Goal: Find specific page/section: Find specific page/section

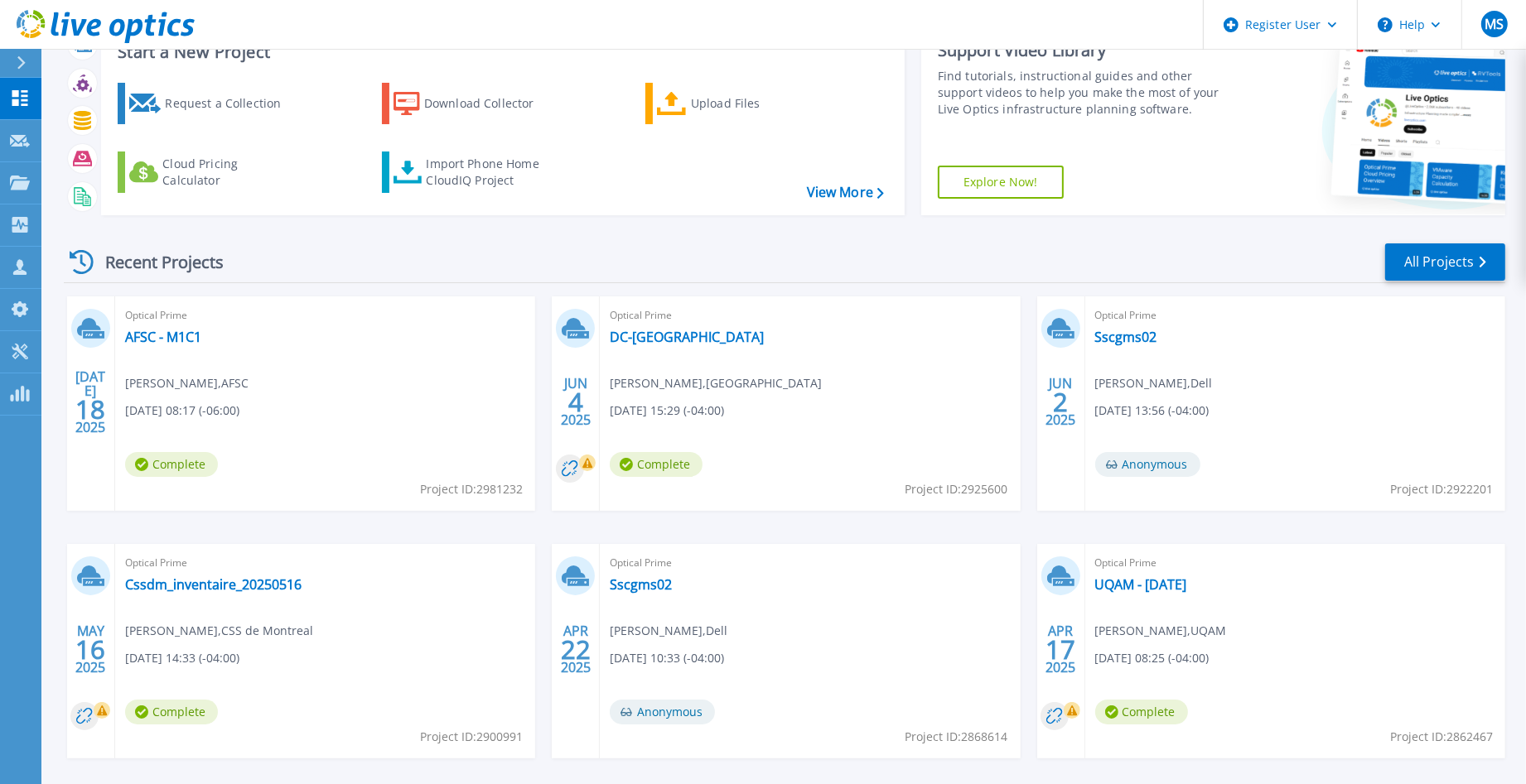
scroll to position [134, 0]
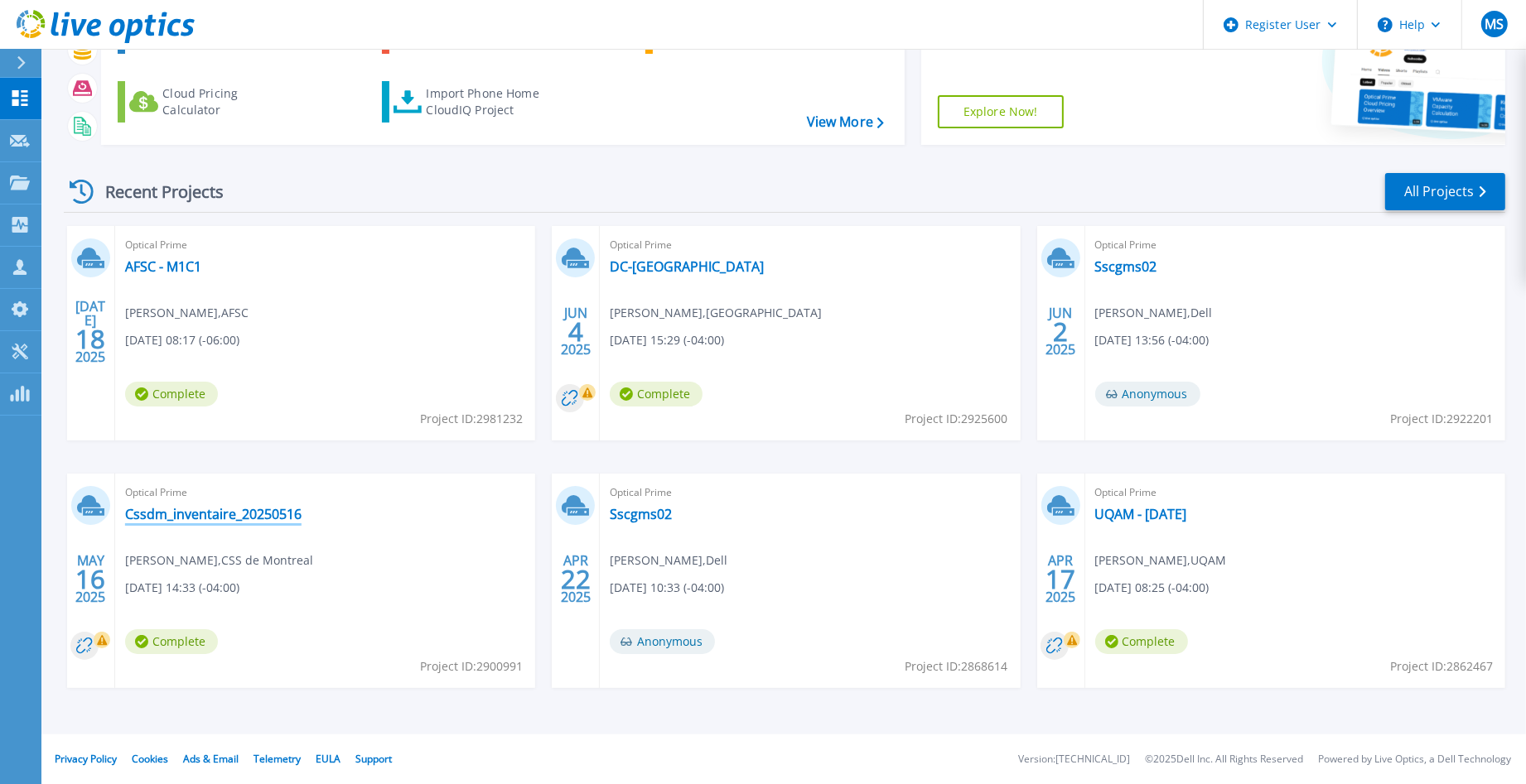
click at [232, 513] on link "Cssdm_inventaire_20250516" at bounding box center [213, 514] width 176 height 16
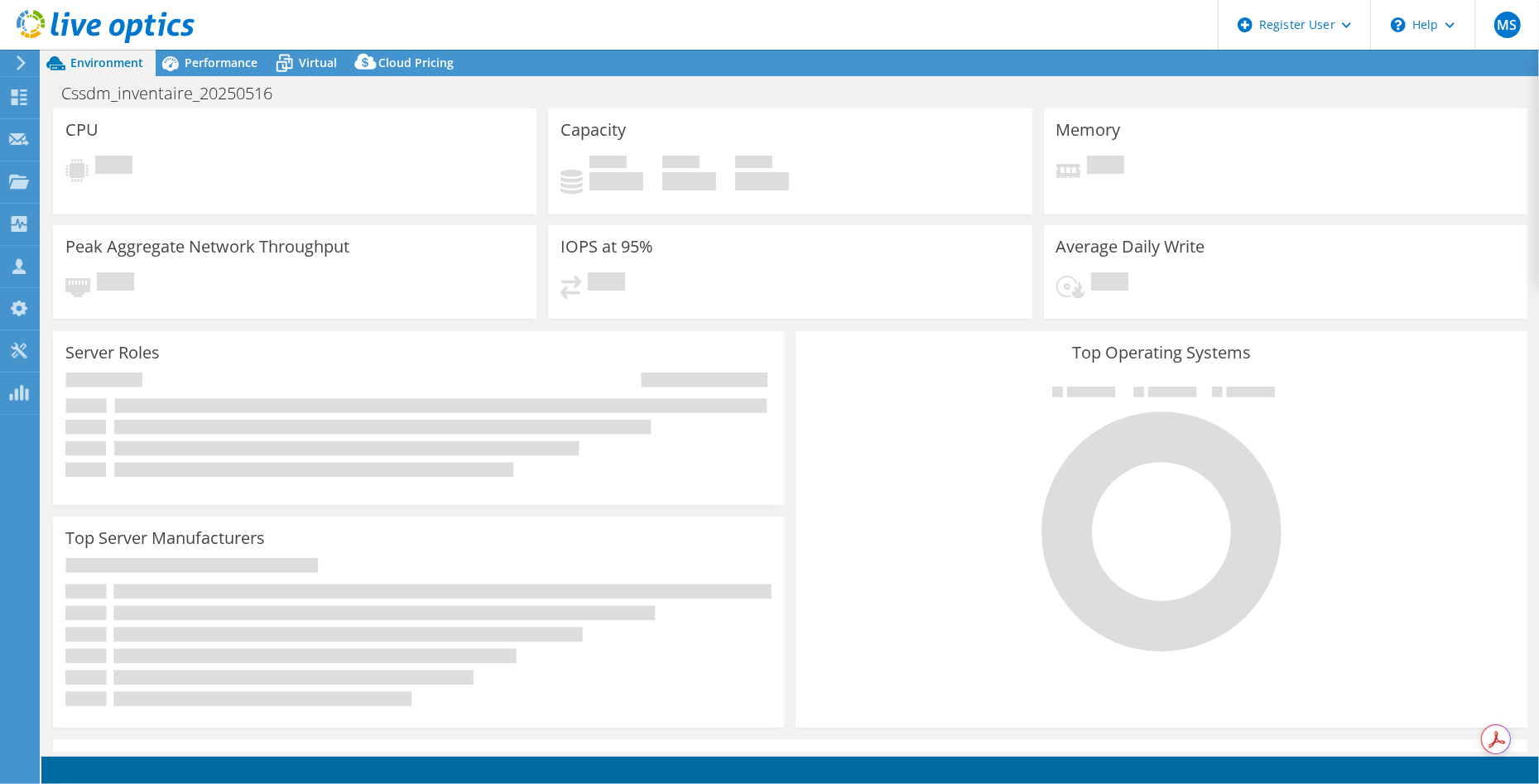
select select "[GEOGRAPHIC_DATA]"
select select "USD"
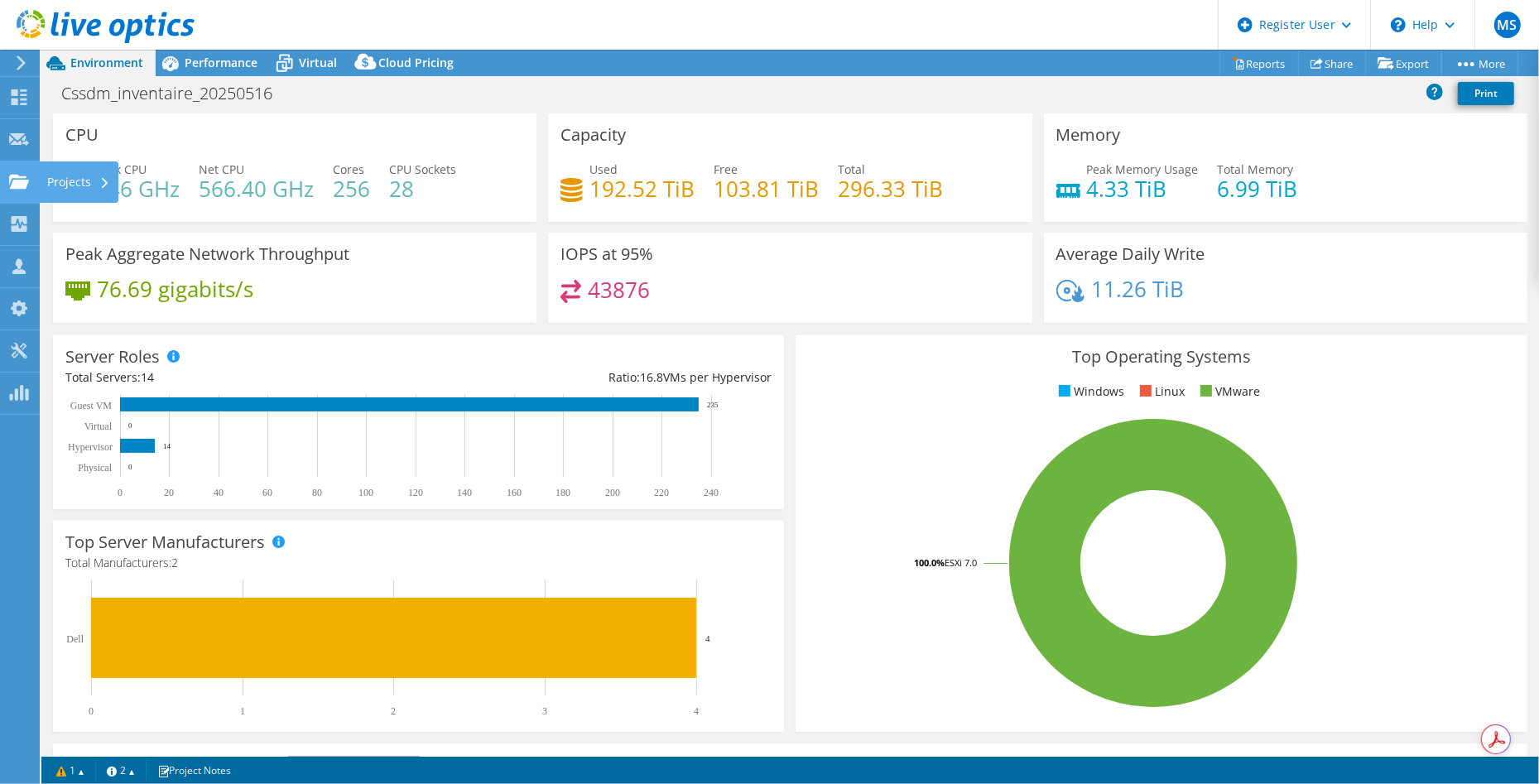
click at [26, 180] on use at bounding box center [19, 180] width 20 height 14
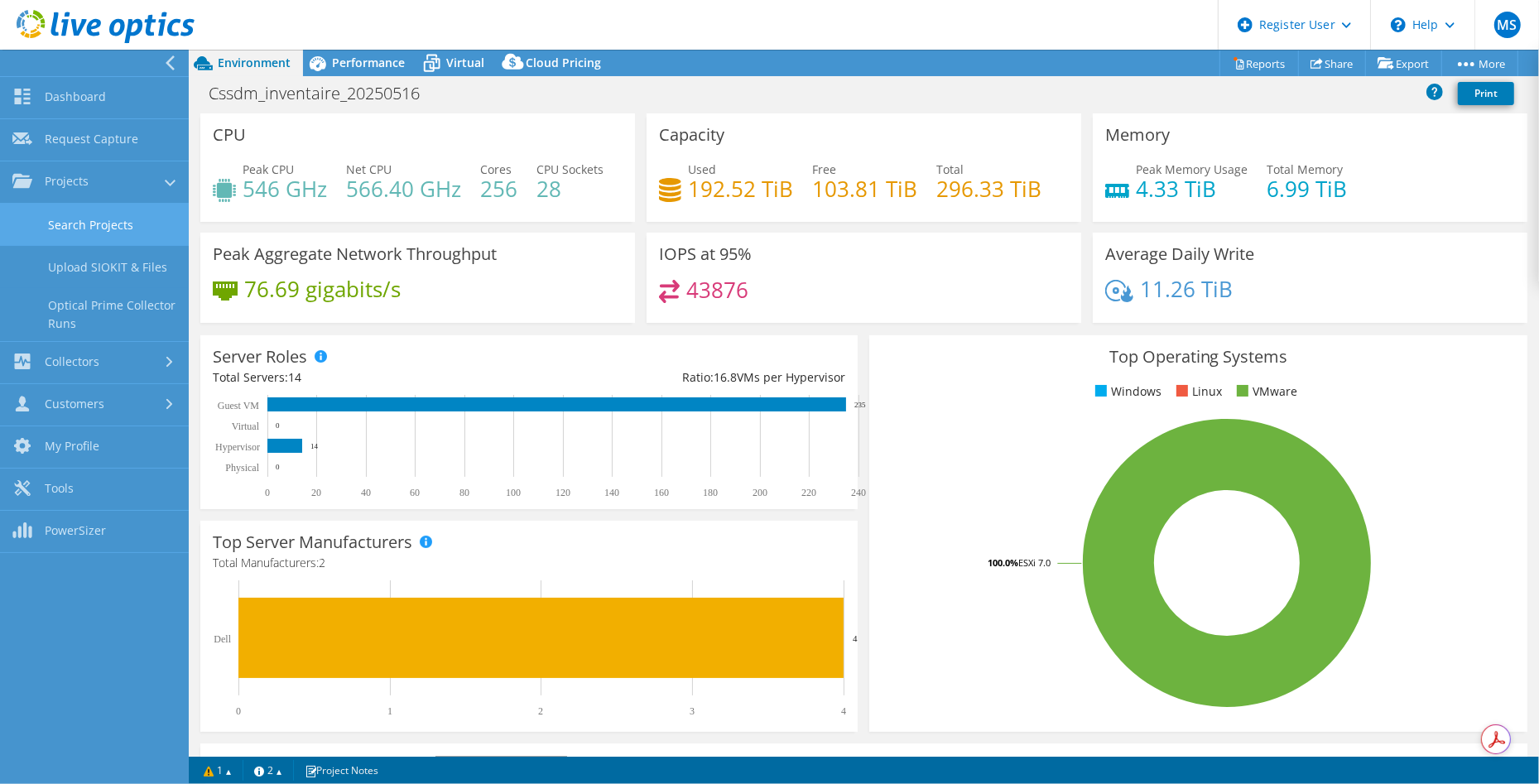
click at [92, 229] on link "Search Projects" at bounding box center [94, 225] width 189 height 43
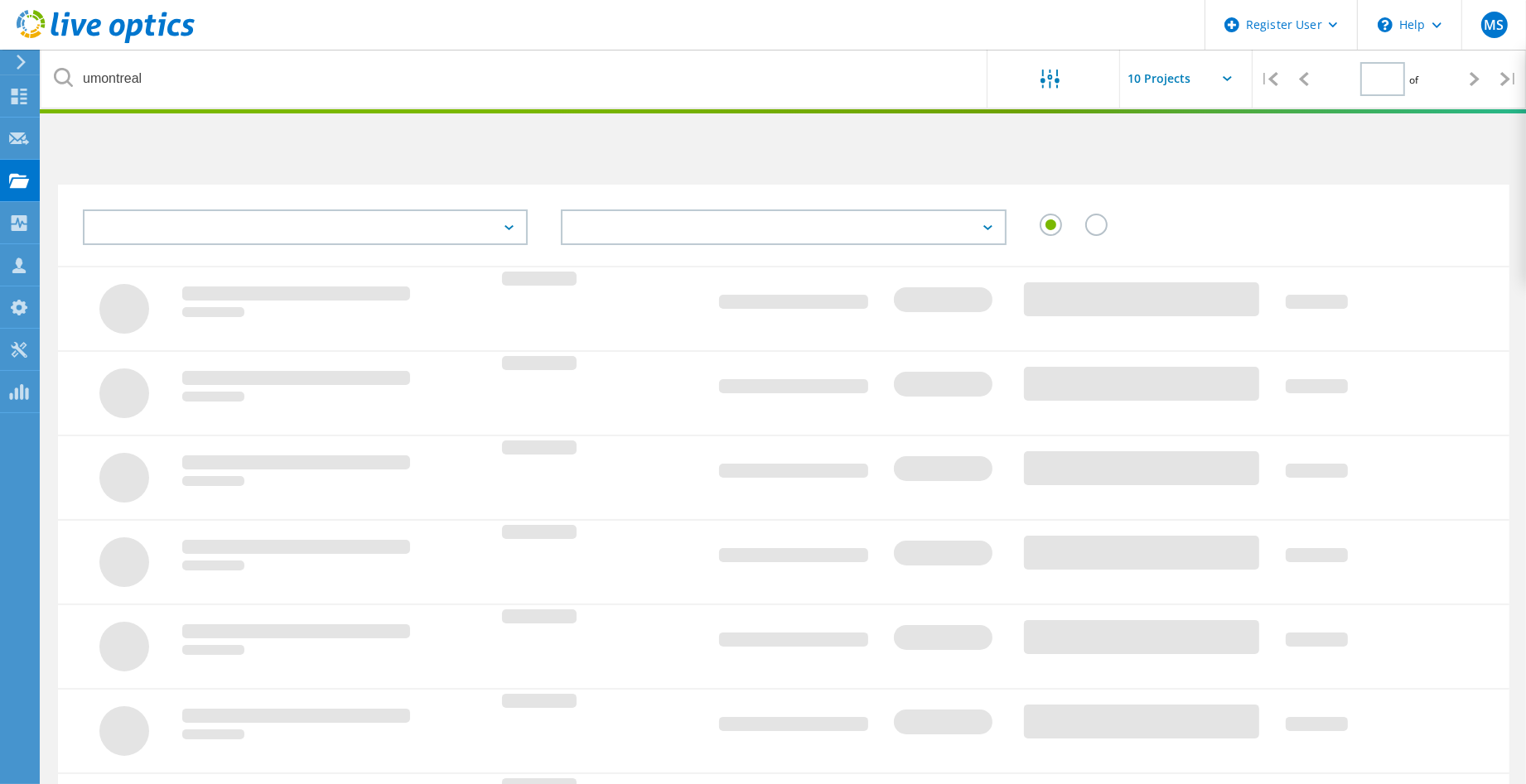
type input "1"
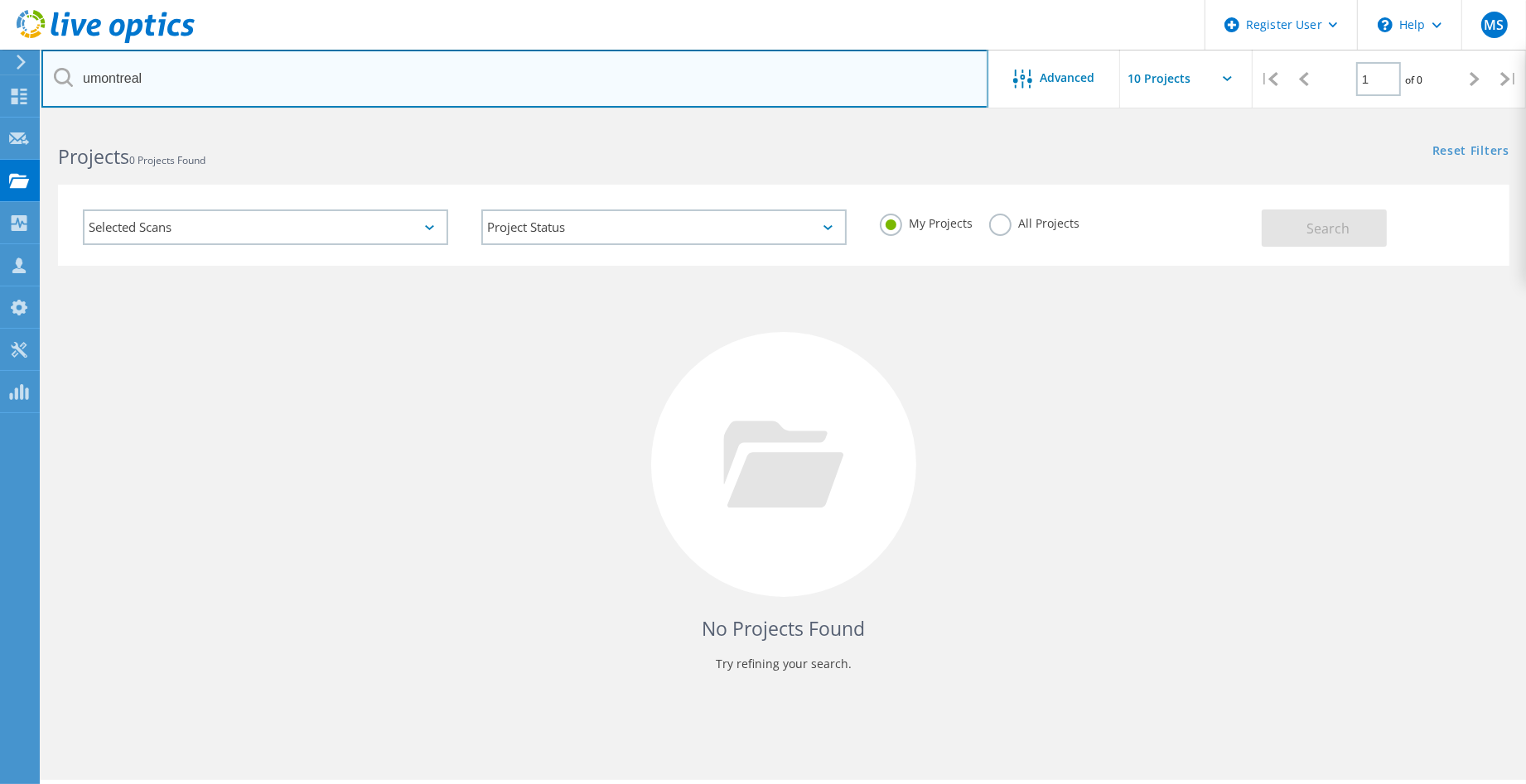
drag, startPoint x: 221, startPoint y: 68, endPoint x: 81, endPoint y: 70, distance: 140.0
click at [81, 70] on input "umontreal" at bounding box center [515, 78] width 947 height 58
paste input "2971473"
type input "2971473"
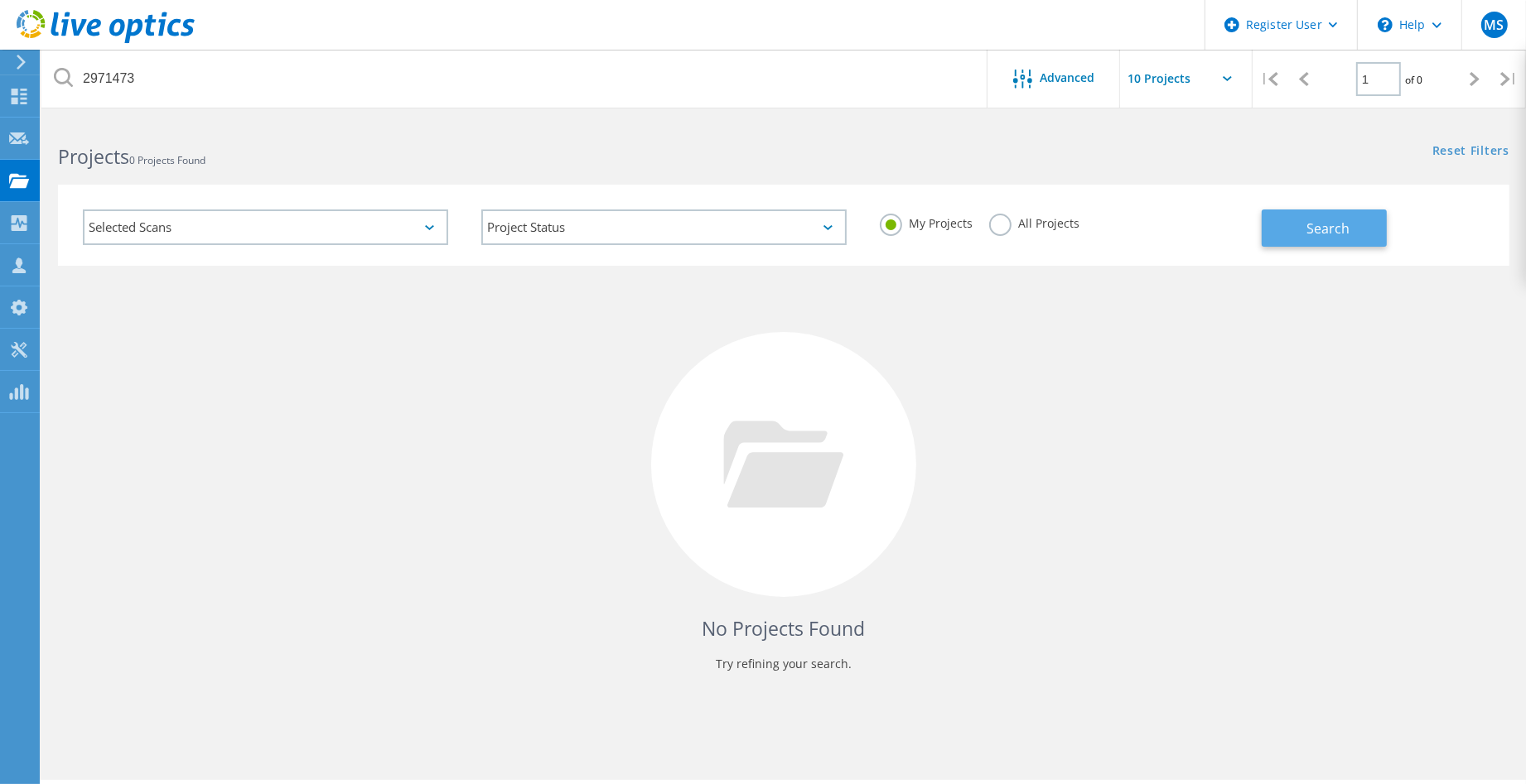
click at [1301, 213] on button "Search" at bounding box center [1324, 228] width 125 height 37
click at [1003, 226] on label "All Projects" at bounding box center [1034, 221] width 90 height 16
click at [0, 0] on input "All Projects" at bounding box center [0, 0] width 0 height 0
click at [1314, 231] on span "Search" at bounding box center [1327, 228] width 43 height 18
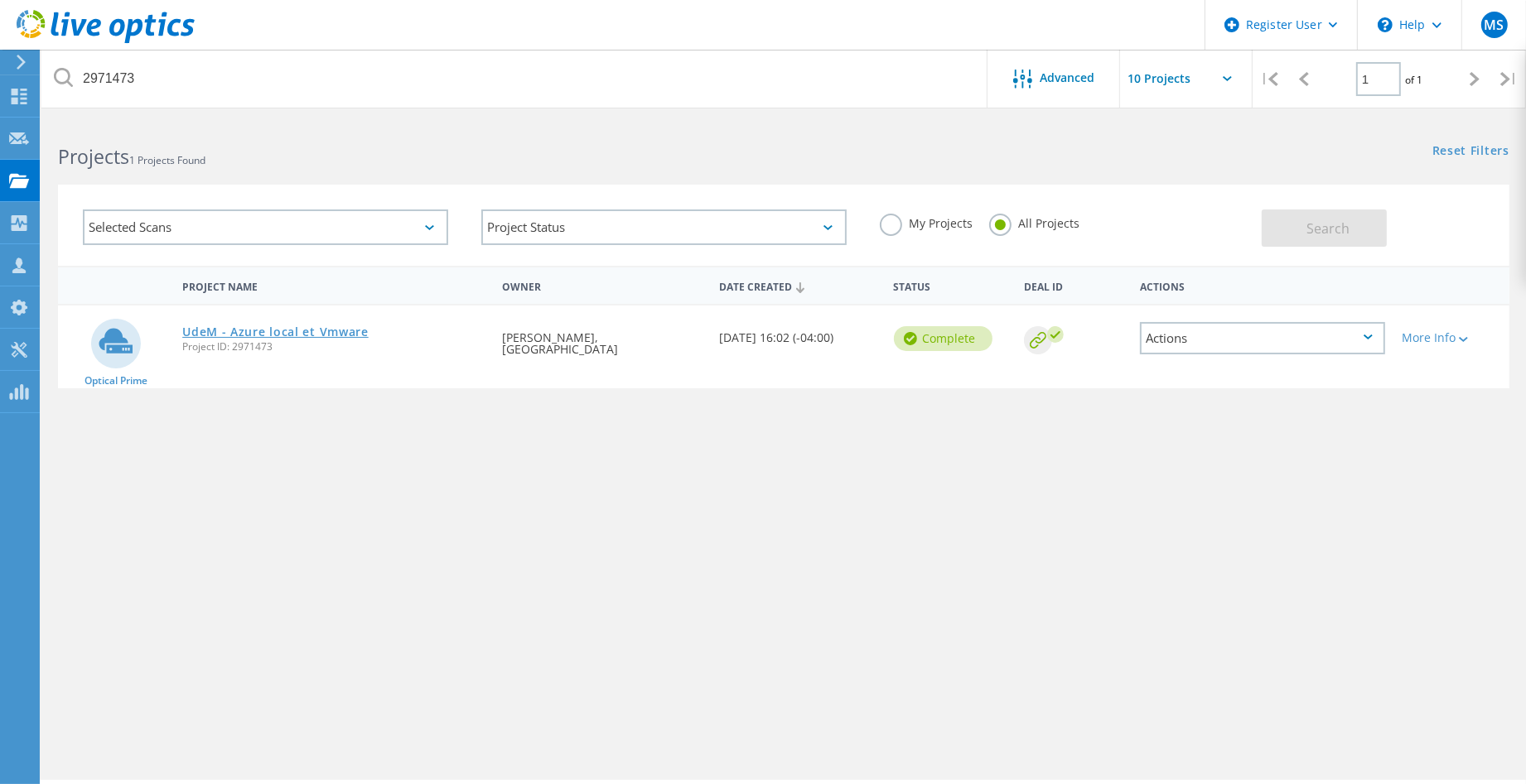
click at [289, 330] on link "UdeM - Azure local et Vmware" at bounding box center [275, 332] width 186 height 11
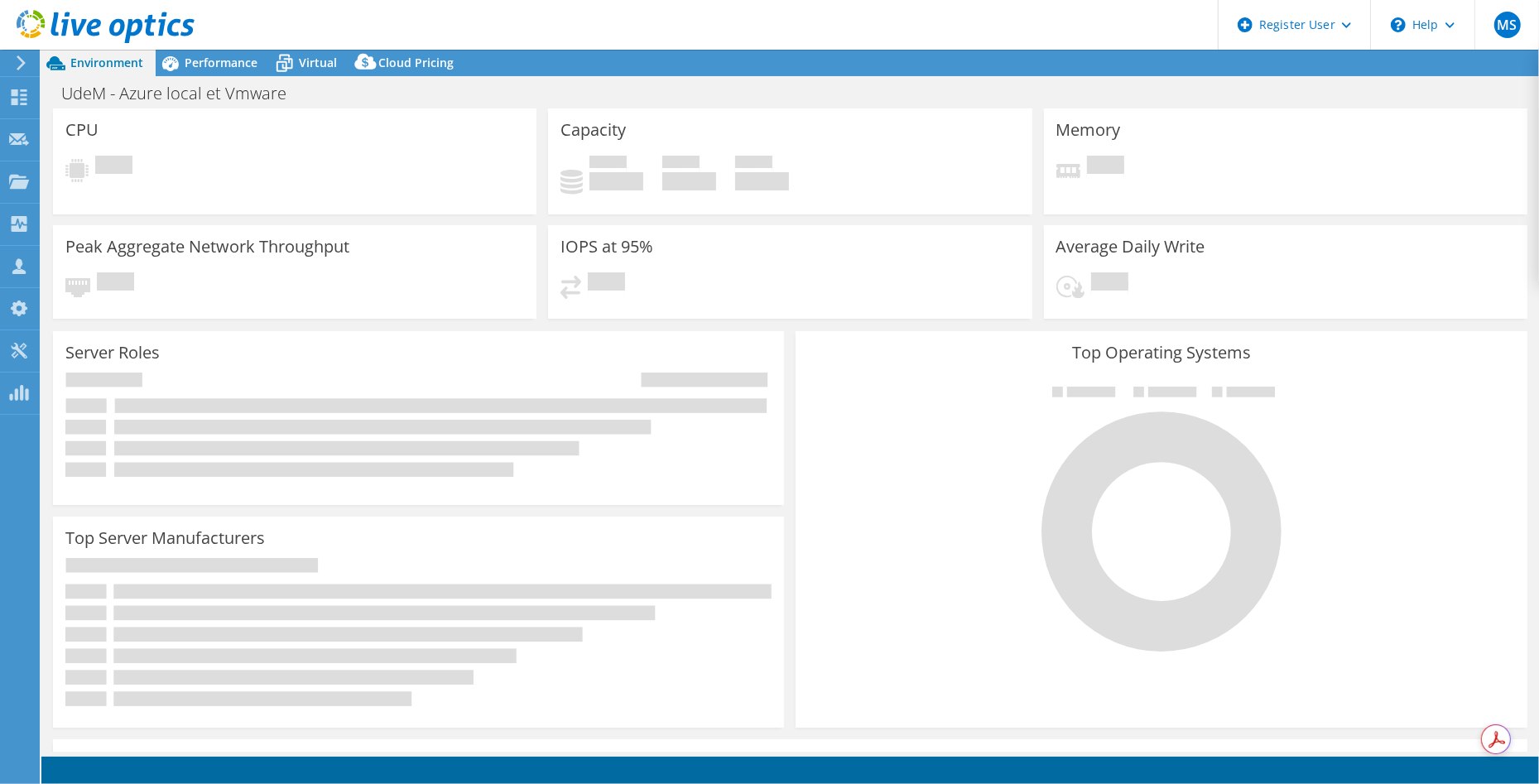
select select "[GEOGRAPHIC_DATA]"
select select "CAD"
